Goal: Use online tool/utility: Use online tool/utility

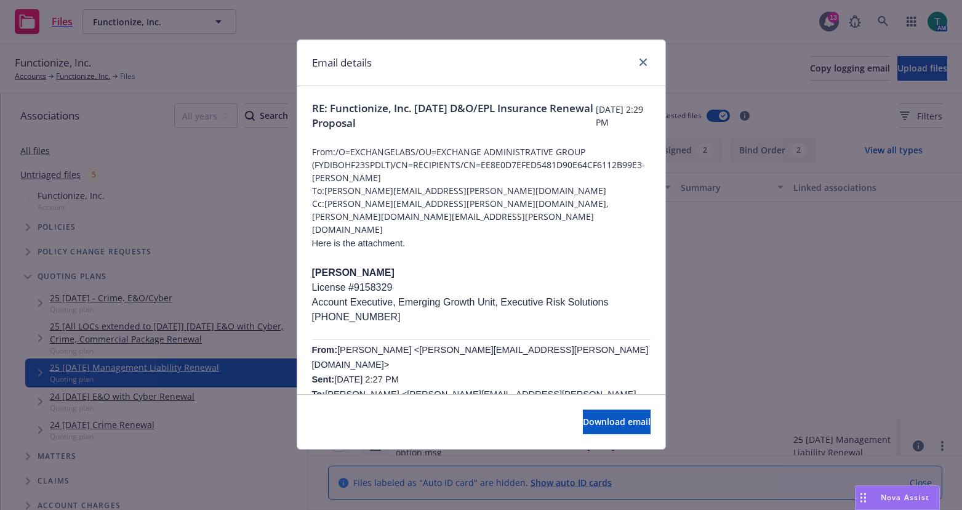
scroll to position [246, 0]
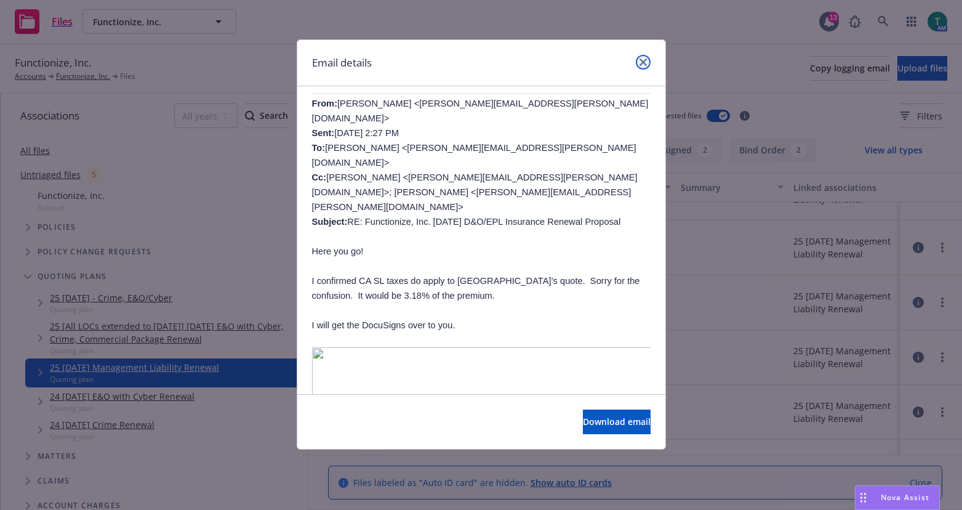
click at [643, 58] on link "close" at bounding box center [643, 62] width 15 height 15
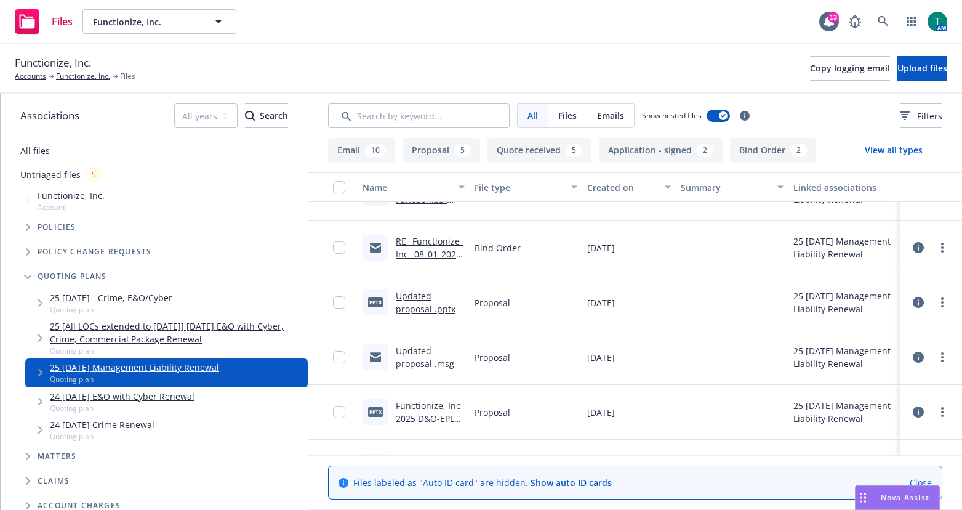
click at [891, 489] on div "Nova Assist" at bounding box center [898, 497] width 84 height 23
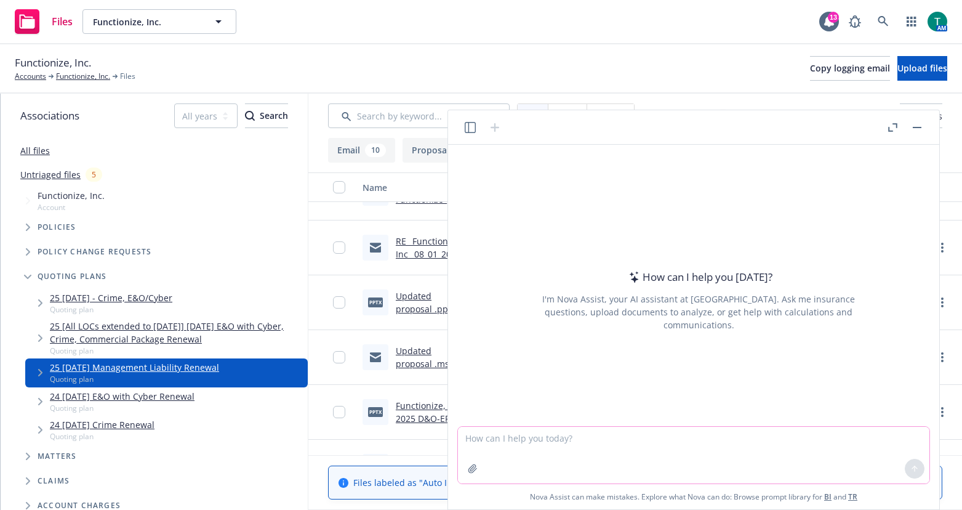
click at [476, 435] on textarea at bounding box center [694, 455] width 472 height 57
type textarea "refine email"
paste textarea "If you would like to bind higher limits effective [DATE], the underwriter will …"
type textarea "If you would like to bind higher limits effective [DATE], the underwriter will …"
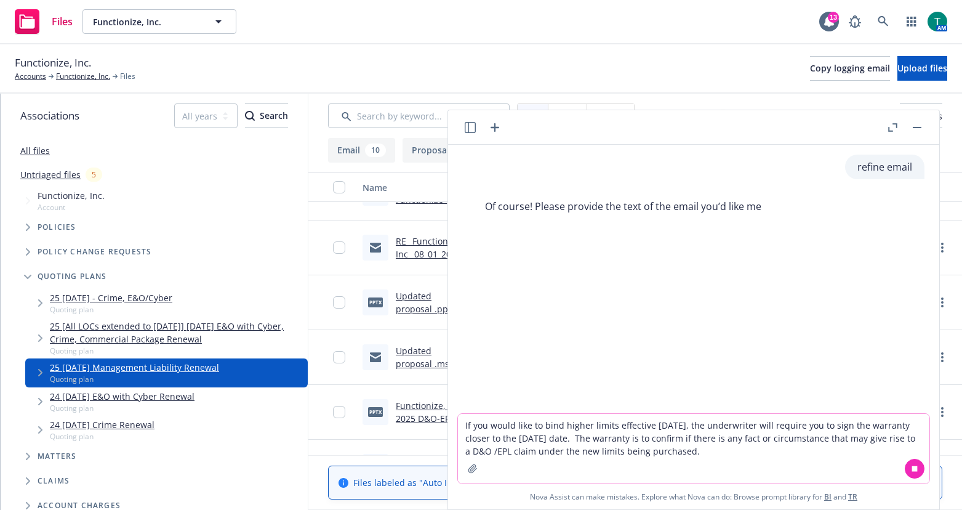
click at [683, 454] on textarea "If you would like to bind higher limits effective [DATE], the underwriter will …" at bounding box center [694, 449] width 472 height 70
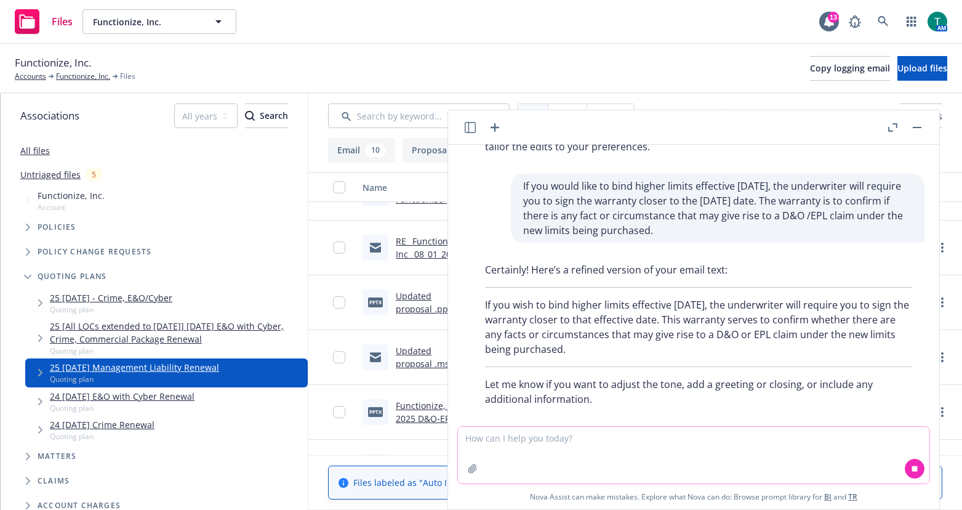
scroll to position [104, 0]
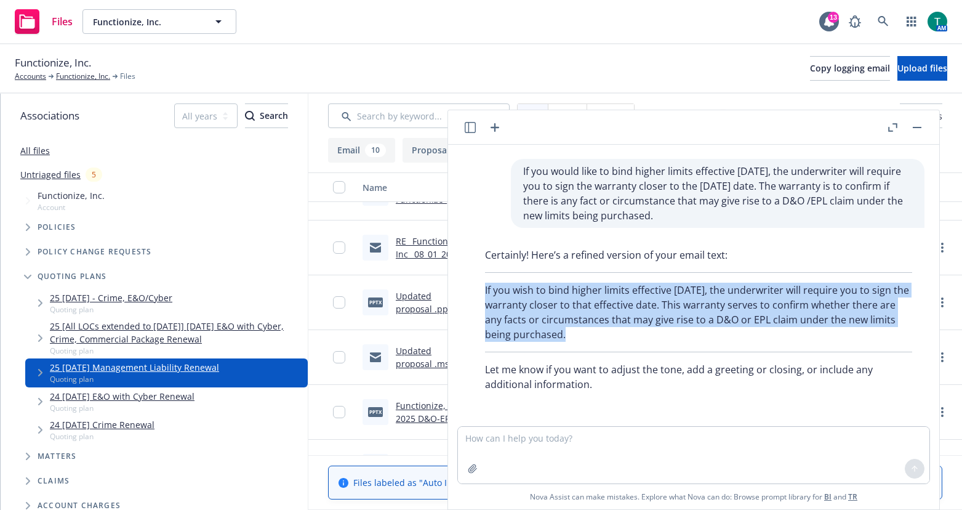
drag, startPoint x: 485, startPoint y: 289, endPoint x: 586, endPoint y: 345, distance: 115.4
click at [586, 345] on div "Certainly! Here’s a refined version of your email text: If you wish to bind hig…" at bounding box center [699, 320] width 452 height 154
copy p "If you wish to bind higher limits effective [DATE], the underwriter will requir…"
drag, startPoint x: 915, startPoint y: 130, endPoint x: 953, endPoint y: 150, distance: 43.2
click at [915, 130] on button "button" at bounding box center [917, 127] width 15 height 15
